Goal: Transaction & Acquisition: Purchase product/service

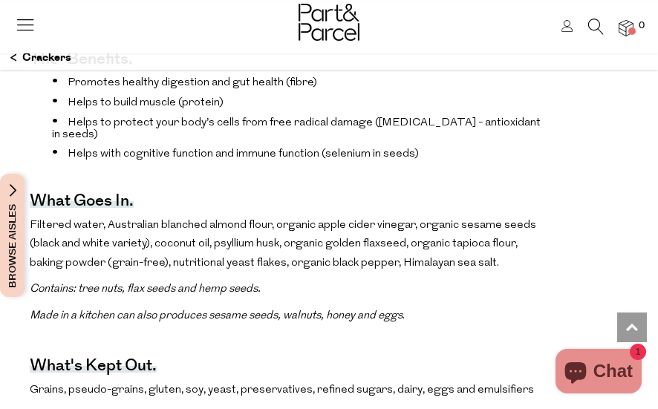
scroll to position [964, 0]
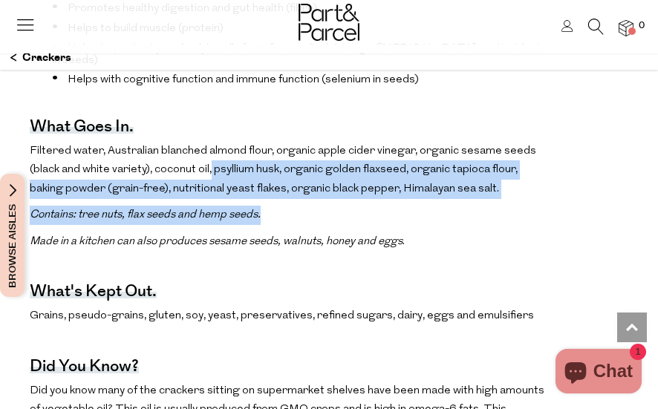
drag, startPoint x: 211, startPoint y: 175, endPoint x: 495, endPoint y: 225, distance: 288.0
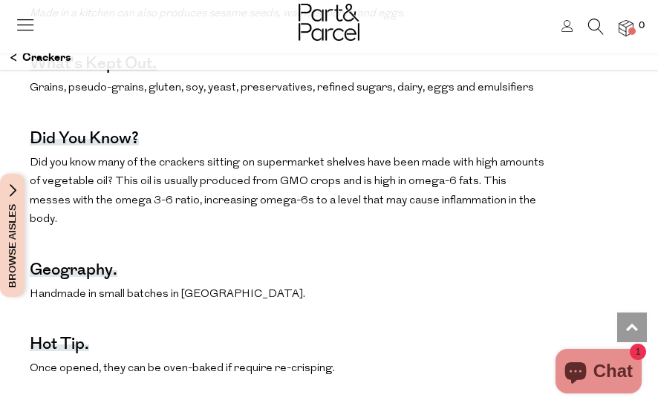
scroll to position [1261, 0]
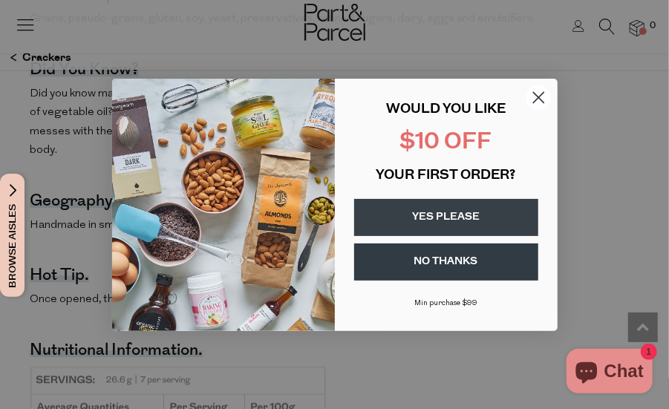
click at [537, 104] on circle "Close dialog" at bounding box center [538, 97] width 25 height 25
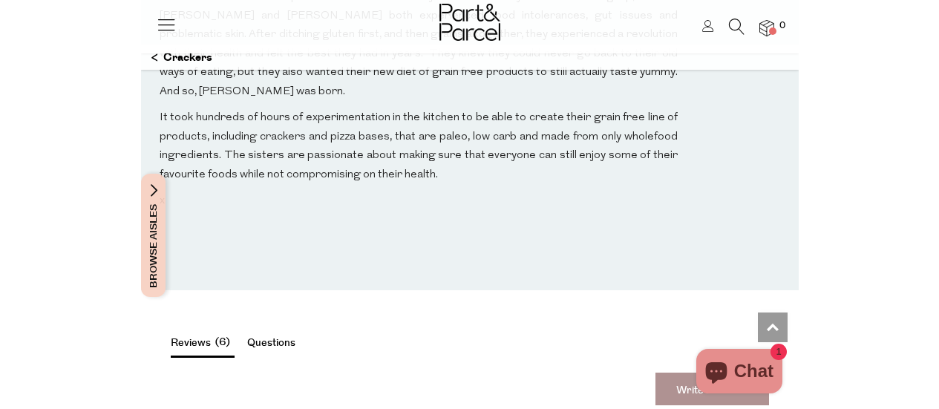
scroll to position [1966, 0]
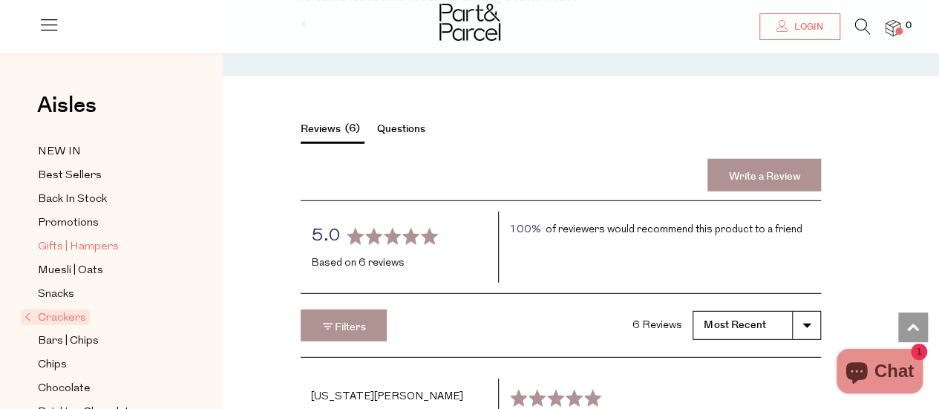
click at [81, 238] on span "Gifts | Hampers" at bounding box center [78, 247] width 81 height 18
